Goal: Information Seeking & Learning: Learn about a topic

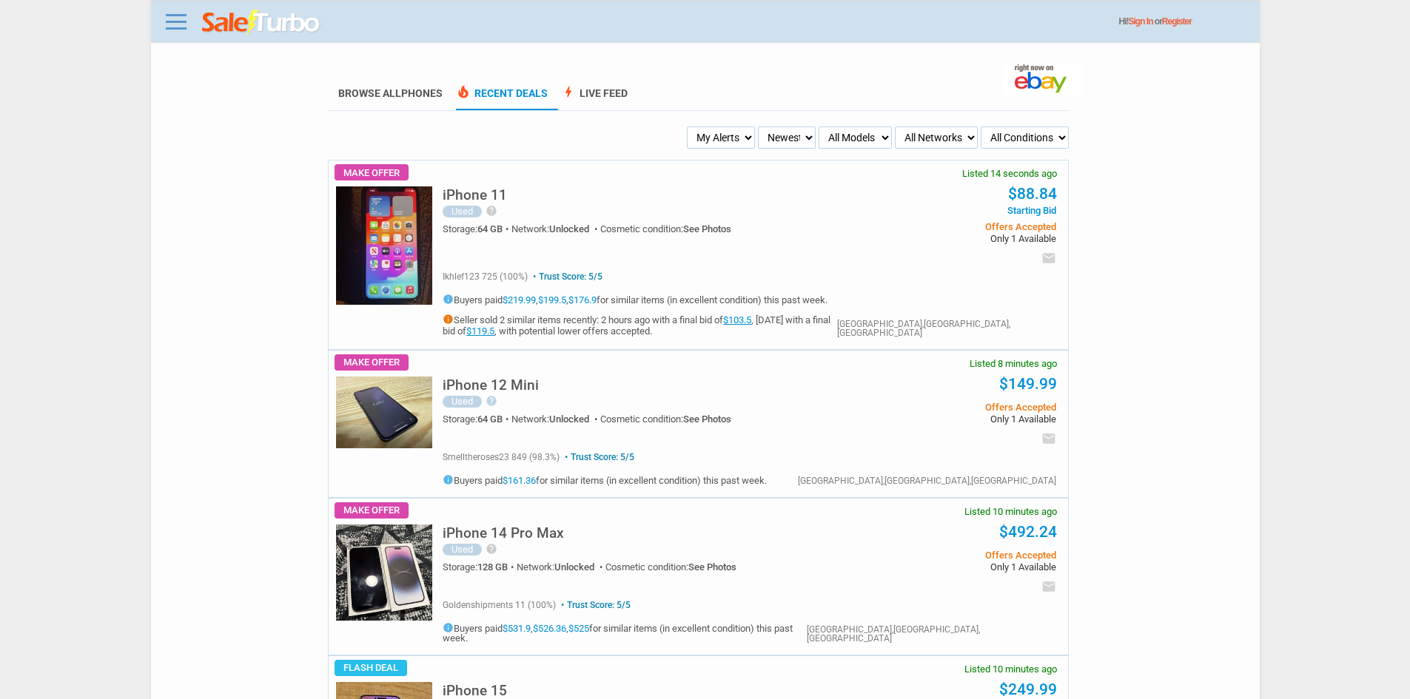
click at [723, 147] on select "My Alerts All Deals BIN Only w/ Offers Only" at bounding box center [721, 138] width 68 height 22
select select "flash_bin"
click at [689, 127] on select "My Alerts All Deals BIN Only w/ Offers Only" at bounding box center [721, 138] width 68 height 22
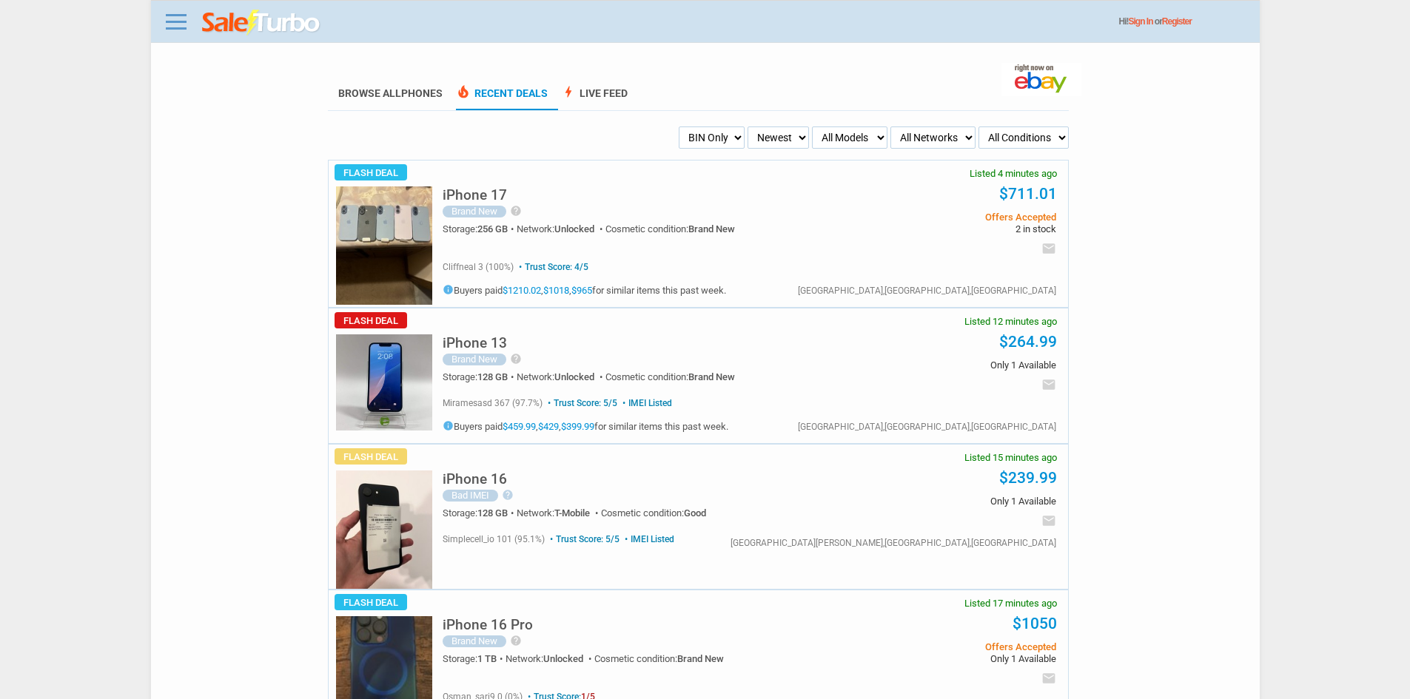
click at [483, 189] on h5 "iPhone 17" at bounding box center [475, 195] width 64 height 14
click at [189, 13] on link at bounding box center [176, 22] width 30 height 24
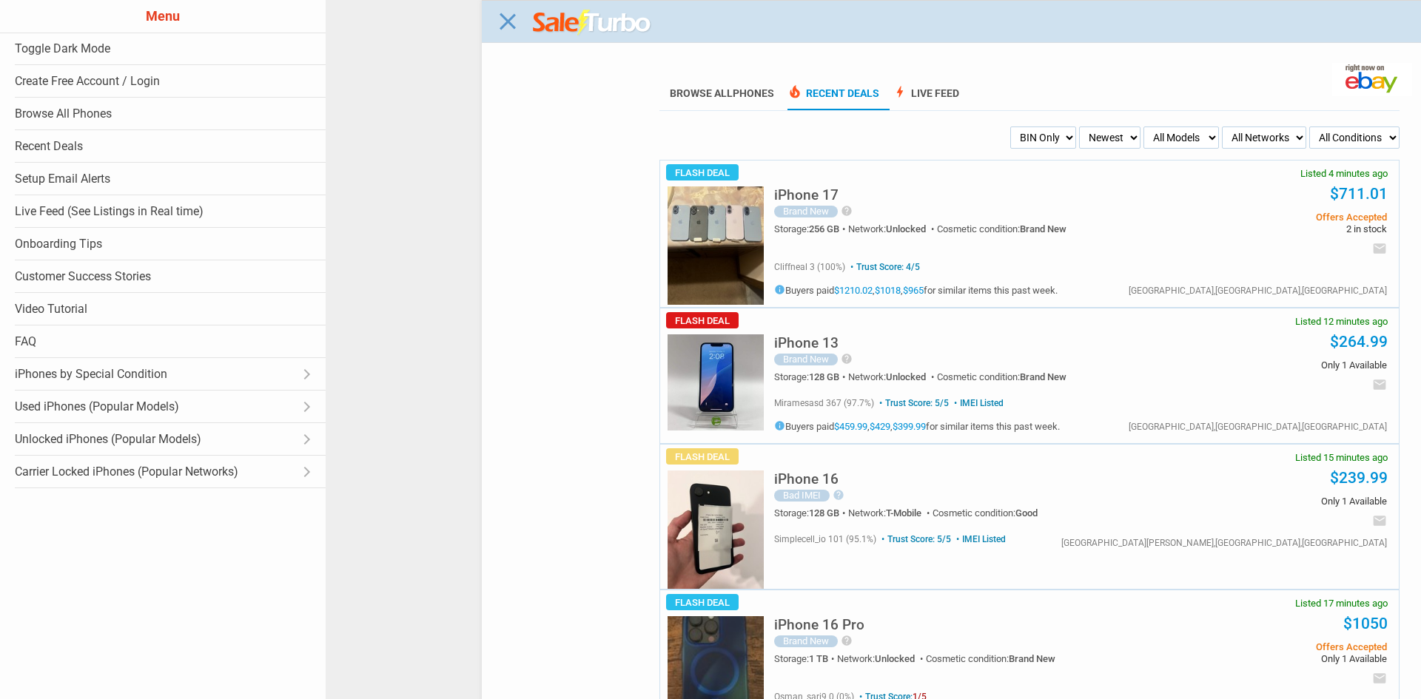
click at [671, 57] on div "Close menu" at bounding box center [1036, 349] width 1421 height 699
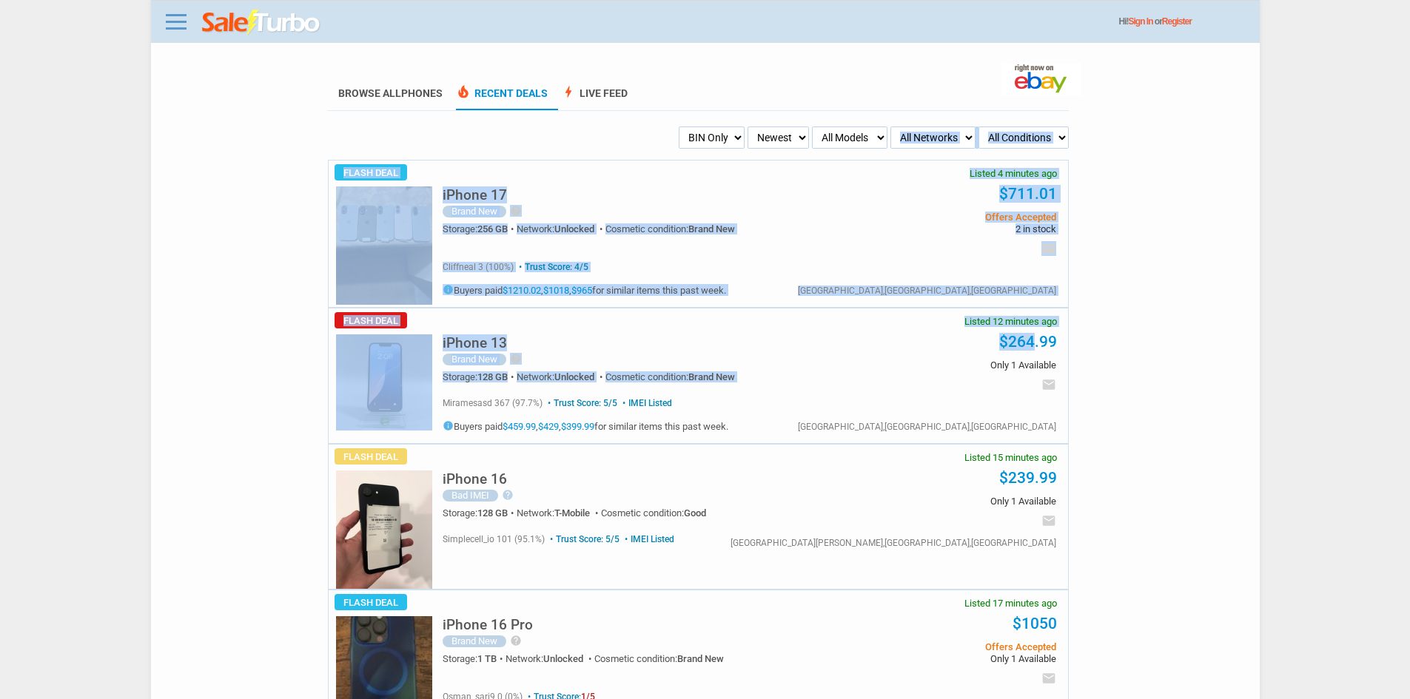
drag, startPoint x: 1263, startPoint y: 137, endPoint x: 1031, endPoint y: 348, distance: 313.3
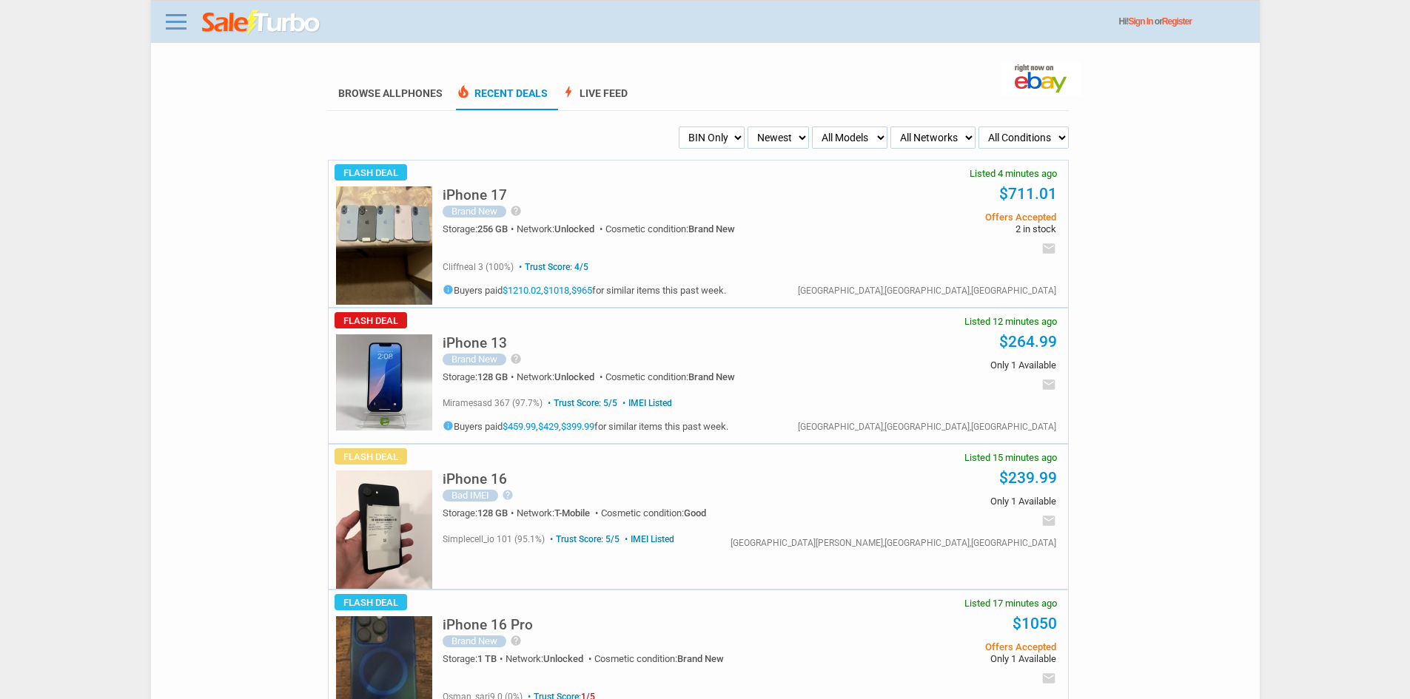
click at [708, 136] on select "My Alerts All Deals BIN Only w/ Offers Only" at bounding box center [712, 138] width 66 height 22
click at [679, 127] on select "My Alerts All Deals BIN Only w/ Offers Only" at bounding box center [712, 138] width 66 height 22
click at [714, 139] on select "My Alerts All Deals BIN Only w/ Offers Only" at bounding box center [709, 138] width 70 height 22
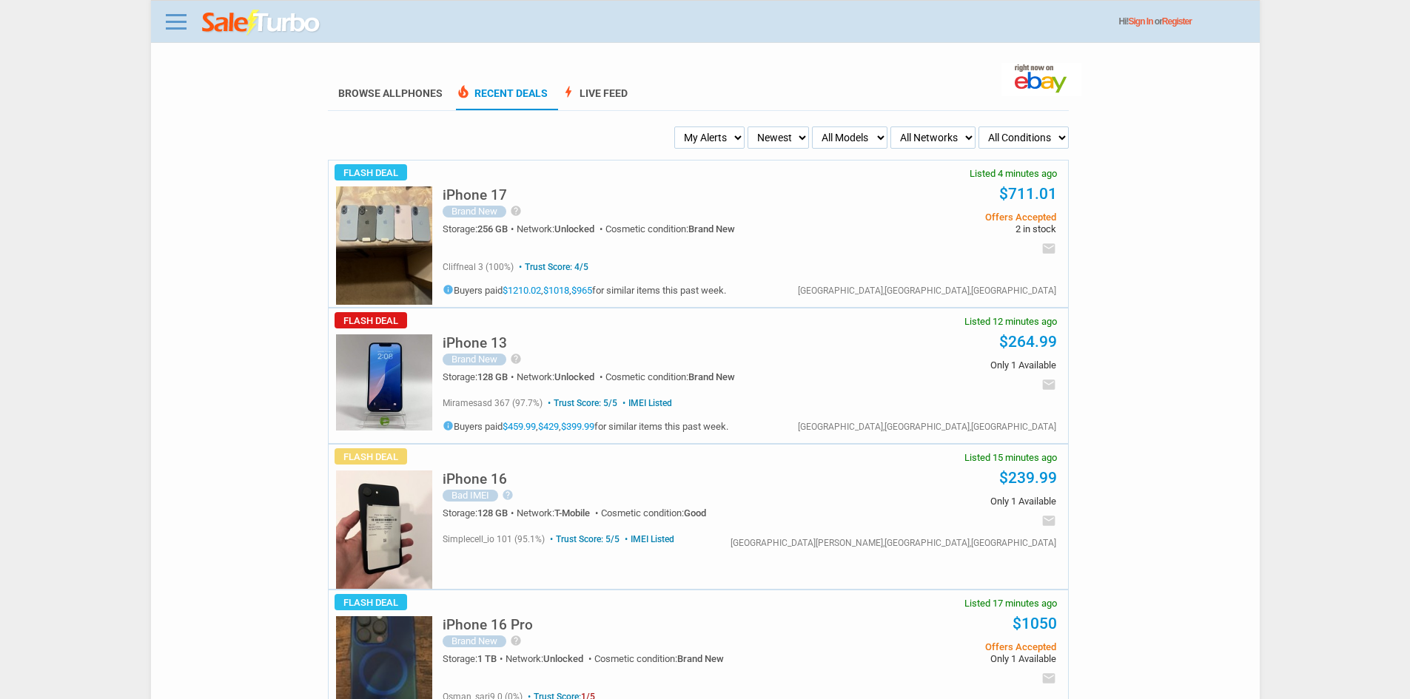
select select "all_deals"
click at [678, 127] on select "My Alerts All Deals BIN Only w/ Offers Only" at bounding box center [709, 138] width 70 height 22
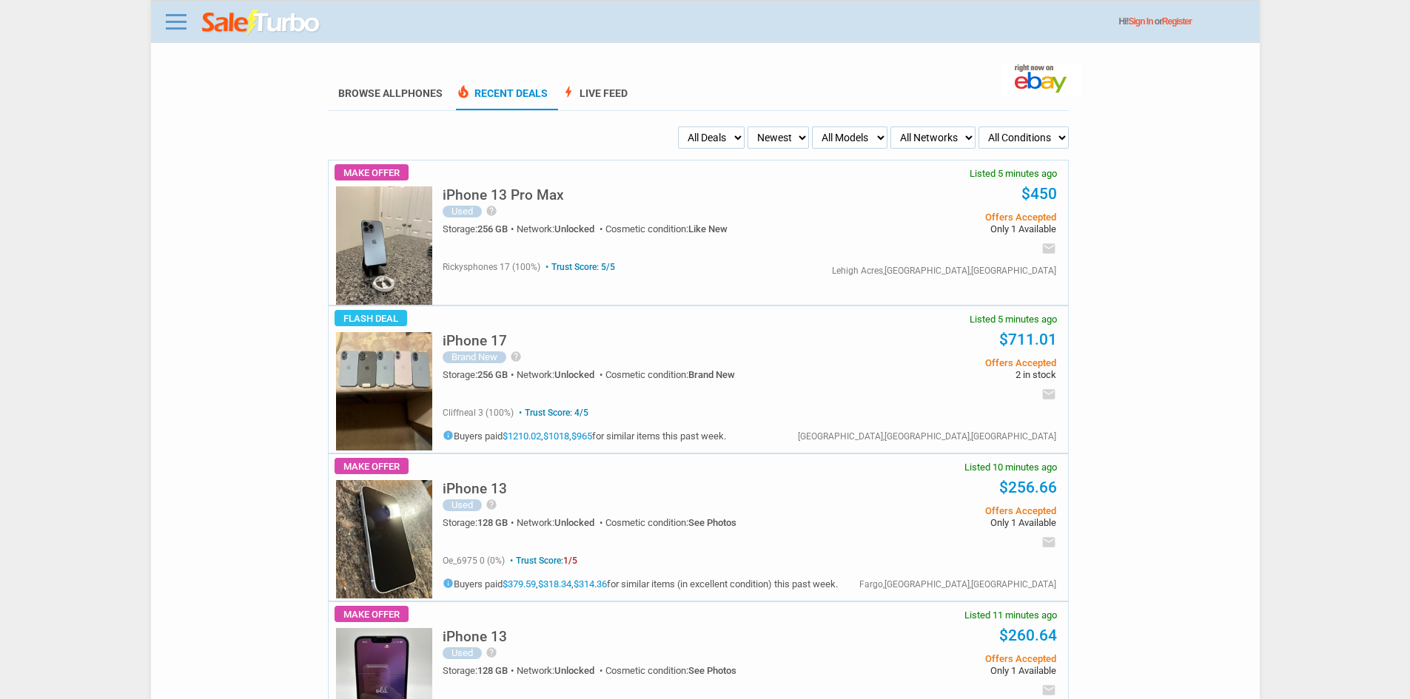
click at [713, 138] on select "My Alerts All Deals BIN Only w/ Offers Only" at bounding box center [711, 138] width 67 height 22
select select "sent"
click at [678, 127] on select "My Alerts All Deals BIN Only w/ Offers Only" at bounding box center [711, 138] width 67 height 22
click at [729, 149] on select "My Alerts All Deals BIN Only w/ Offers Only" at bounding box center [709, 138] width 70 height 22
click at [674, 127] on select "My Alerts All Deals BIN Only w/ Offers Only" at bounding box center [709, 138] width 70 height 22
